Goal: Transaction & Acquisition: Download file/media

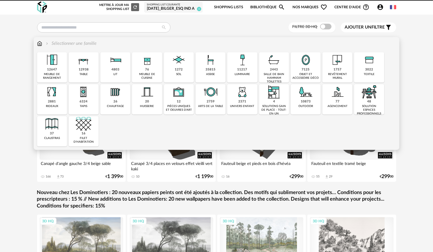
click at [79, 68] on div "12938 table" at bounding box center [84, 67] width 30 height 30
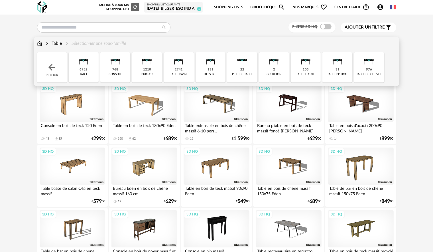
click at [185, 69] on div "2741 table basse" at bounding box center [179, 67] width 30 height 30
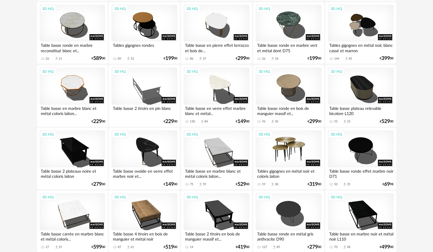
scroll to position [456, 0]
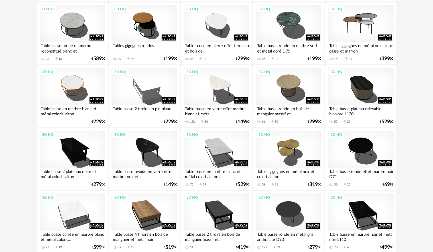
click at [373, 33] on div "3D HQ" at bounding box center [361, 23] width 66 height 37
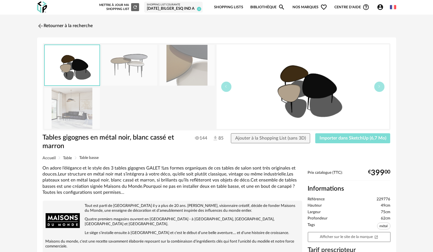
click at [371, 141] on button "Importer dans SketchUp (6,7 Mo)" at bounding box center [352, 138] width 75 height 10
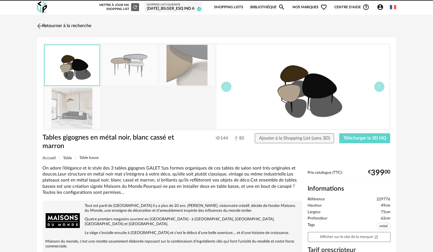
click at [42, 26] on img at bounding box center [40, 26] width 8 height 8
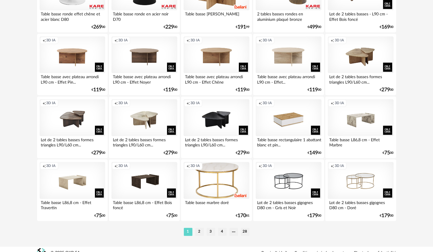
scroll to position [1122, 0]
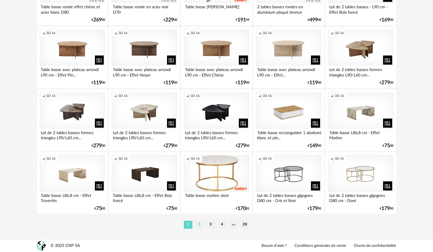
click at [198, 223] on li "2" at bounding box center [199, 224] width 9 height 8
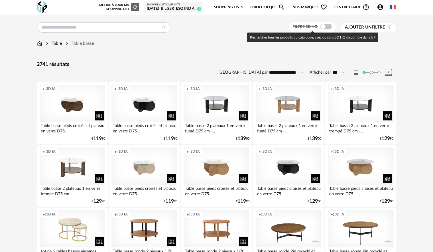
click at [327, 27] on span at bounding box center [325, 27] width 11 height 6
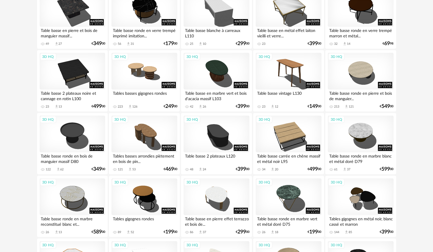
scroll to position [285, 0]
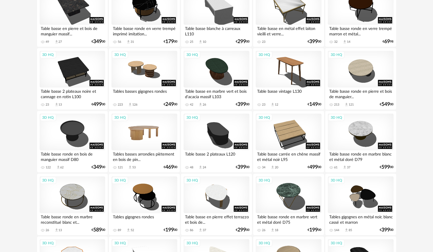
click at [149, 129] on div "3D HQ" at bounding box center [144, 131] width 66 height 37
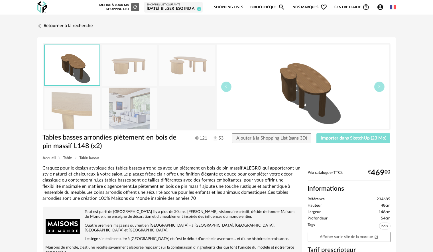
click at [351, 136] on span "Importer dans SketchUp (23 Mo)" at bounding box center [354, 138] width 66 height 5
click at [42, 26] on img at bounding box center [40, 26] width 8 height 8
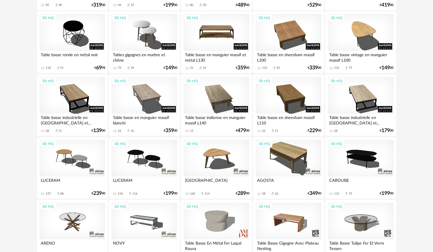
scroll to position [850, 0]
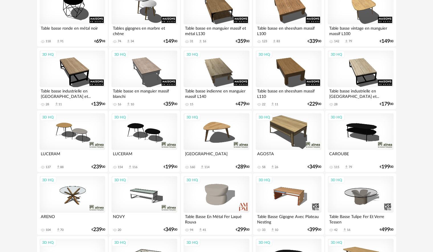
click at [150, 129] on div "3D HQ" at bounding box center [144, 131] width 66 height 37
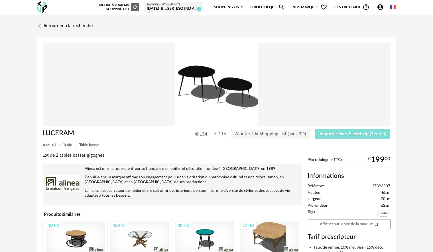
click at [345, 132] on span "Importer dans SketchUp (1,6 Mo)" at bounding box center [352, 133] width 67 height 5
click at [352, 134] on span "Importer dans SketchUp (1,6 Mo)" at bounding box center [352, 133] width 67 height 5
